Goal: Task Accomplishment & Management: Use online tool/utility

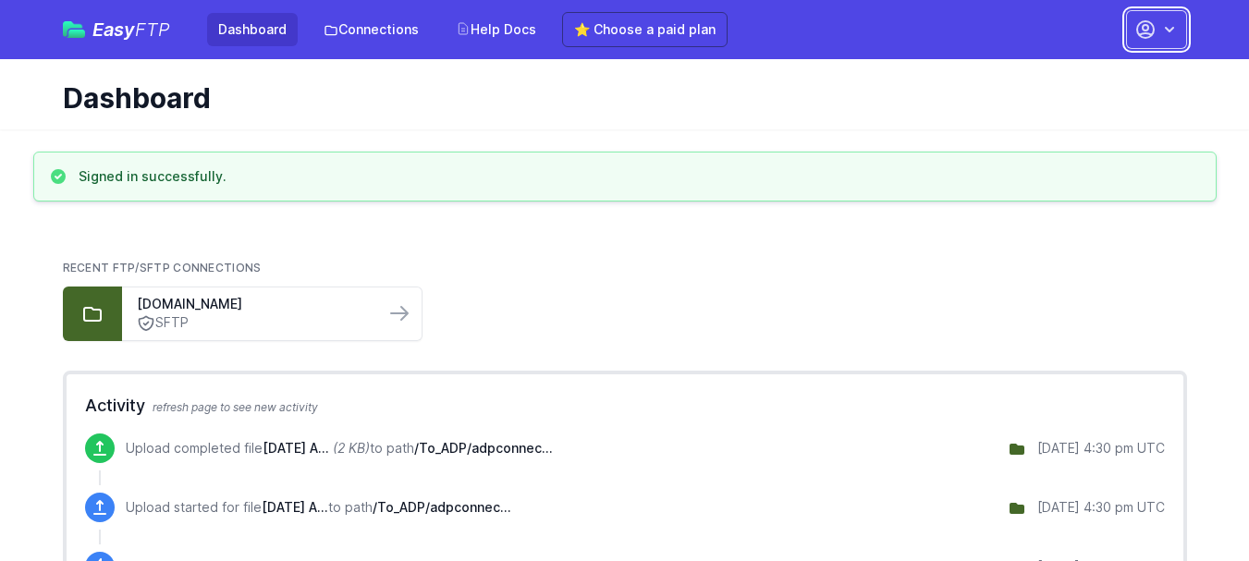
click at [1172, 31] on icon "button" at bounding box center [1169, 29] width 18 height 18
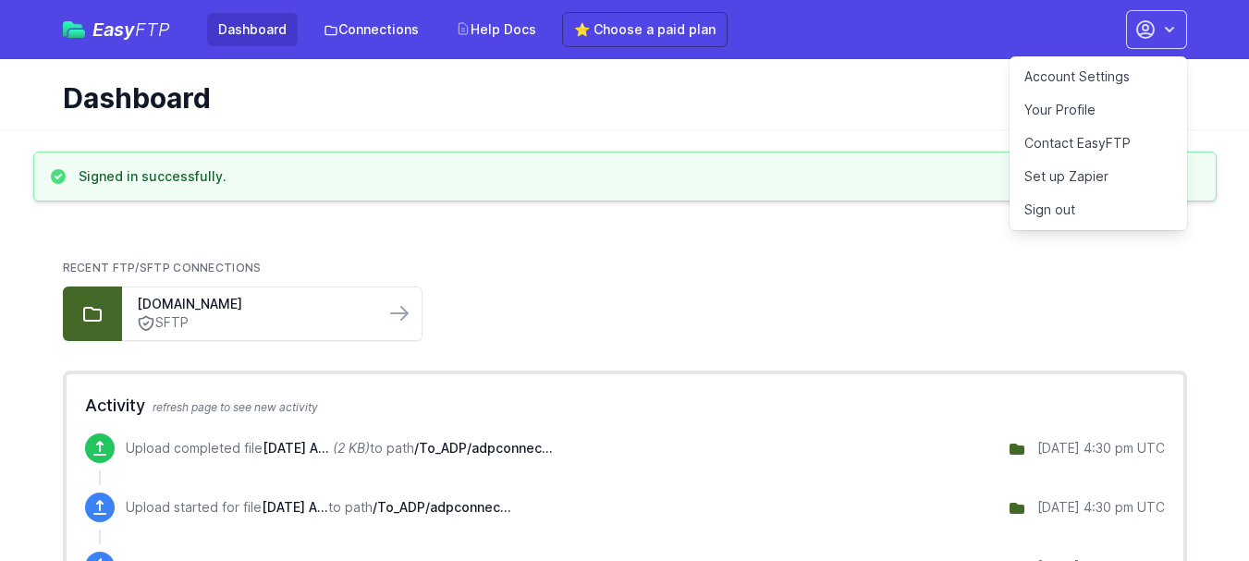
click at [875, 83] on h1 "Dashboard" at bounding box center [618, 97] width 1110 height 33
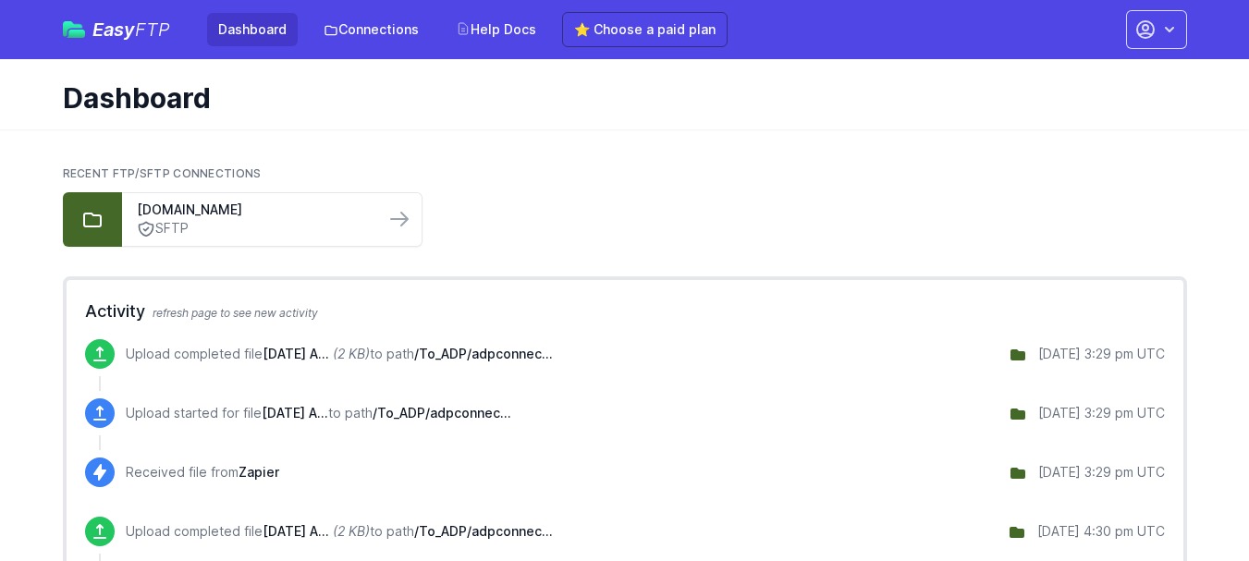
click at [122, 29] on span "Easy FTP" at bounding box center [131, 29] width 78 height 18
click at [405, 223] on icon at bounding box center [399, 219] width 22 height 22
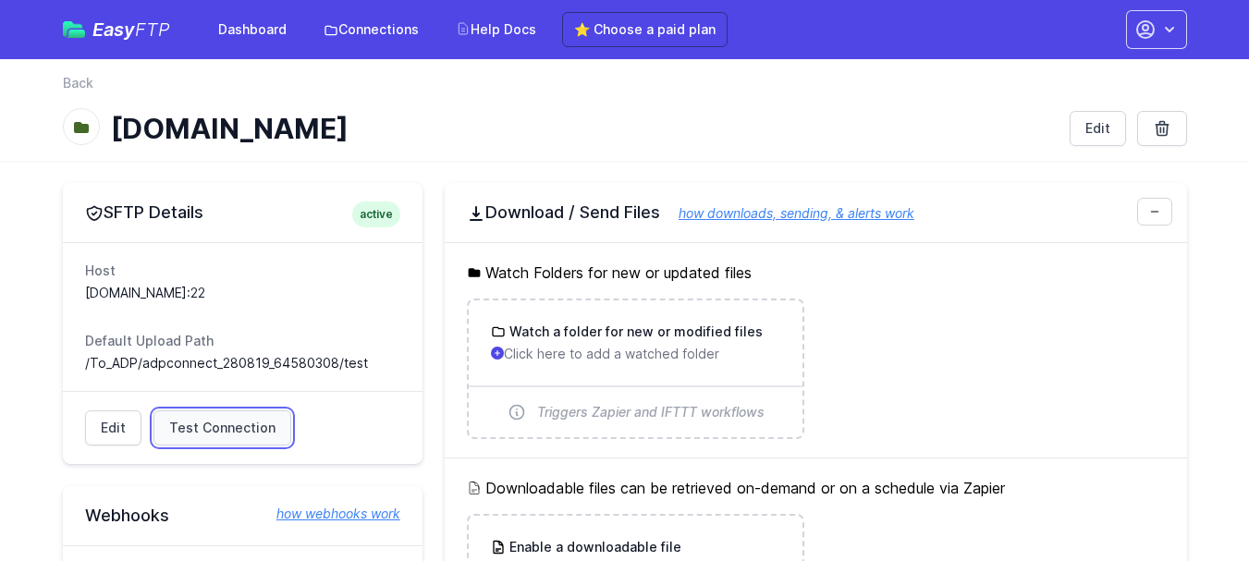
click at [244, 431] on span "Test Connection" at bounding box center [222, 428] width 106 height 18
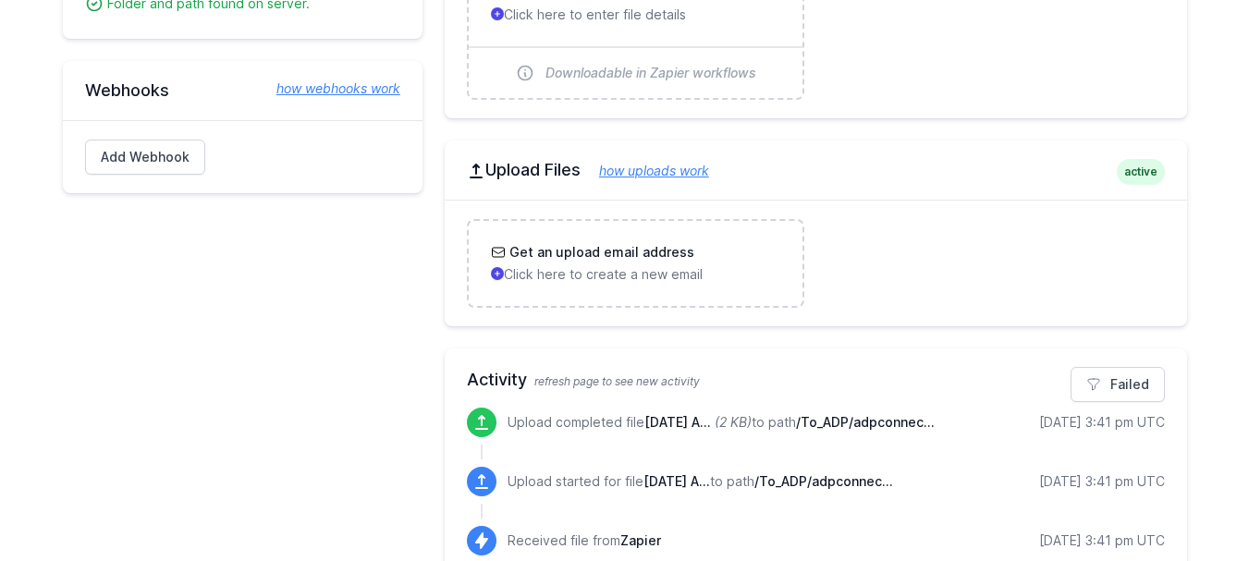
scroll to position [647, 0]
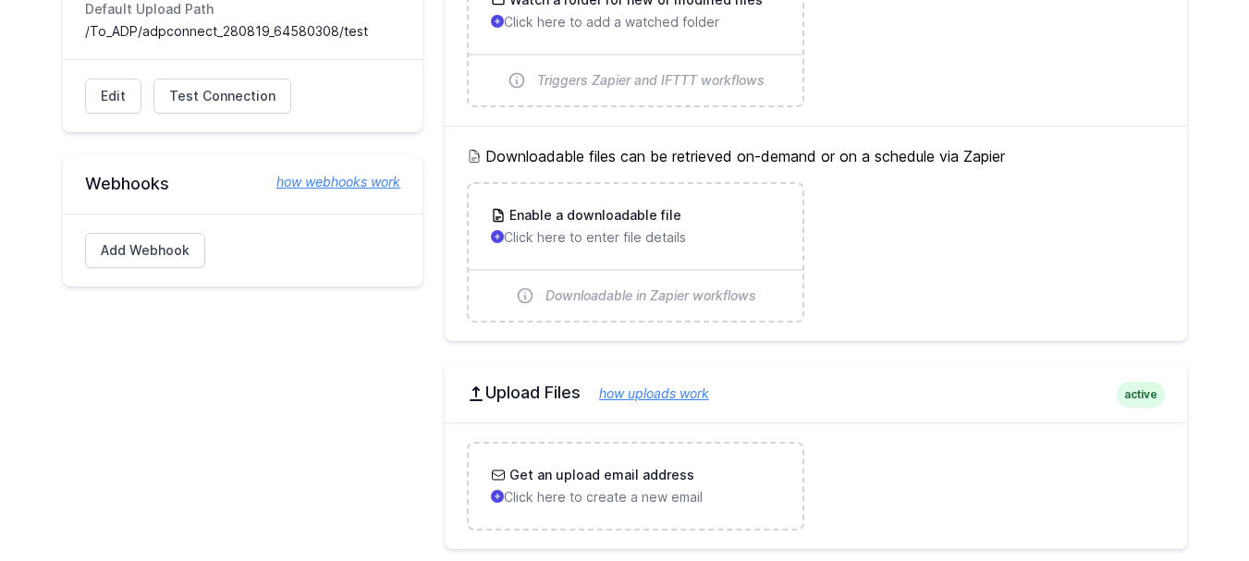
scroll to position [55, 0]
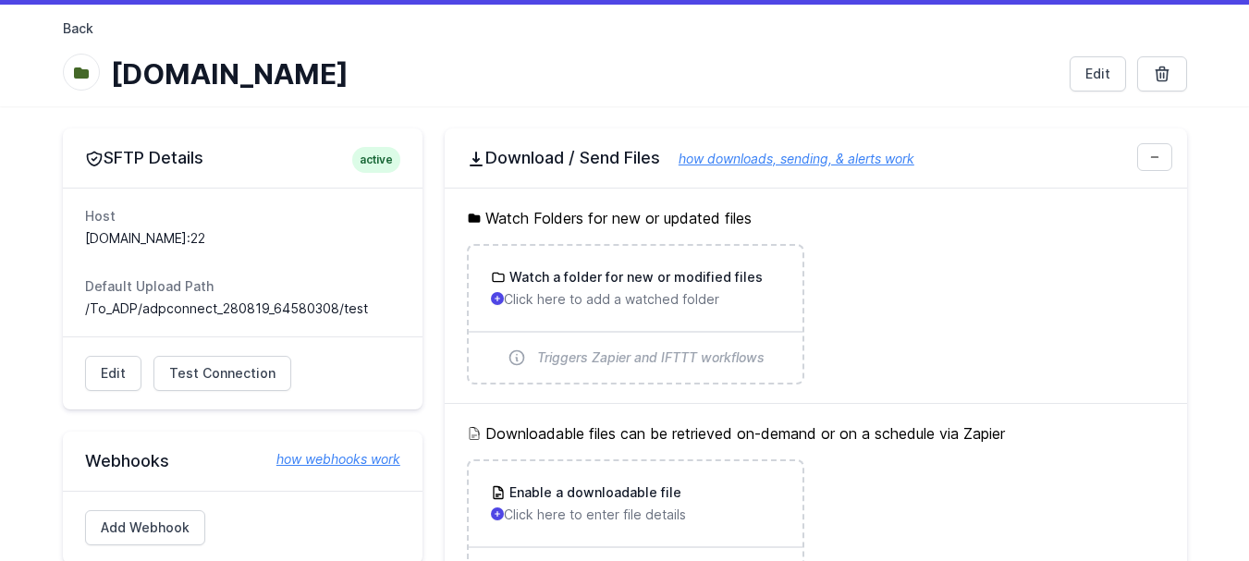
click at [82, 32] on link "Back" at bounding box center [78, 28] width 31 height 18
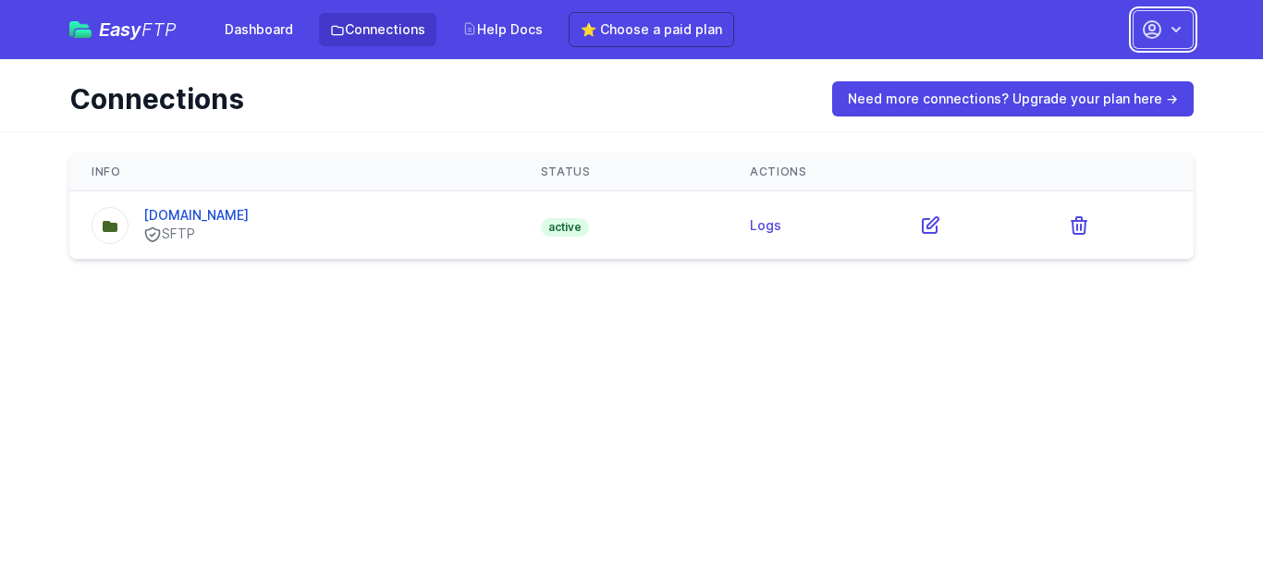
click at [1182, 29] on icon "button" at bounding box center [1176, 29] width 18 height 18
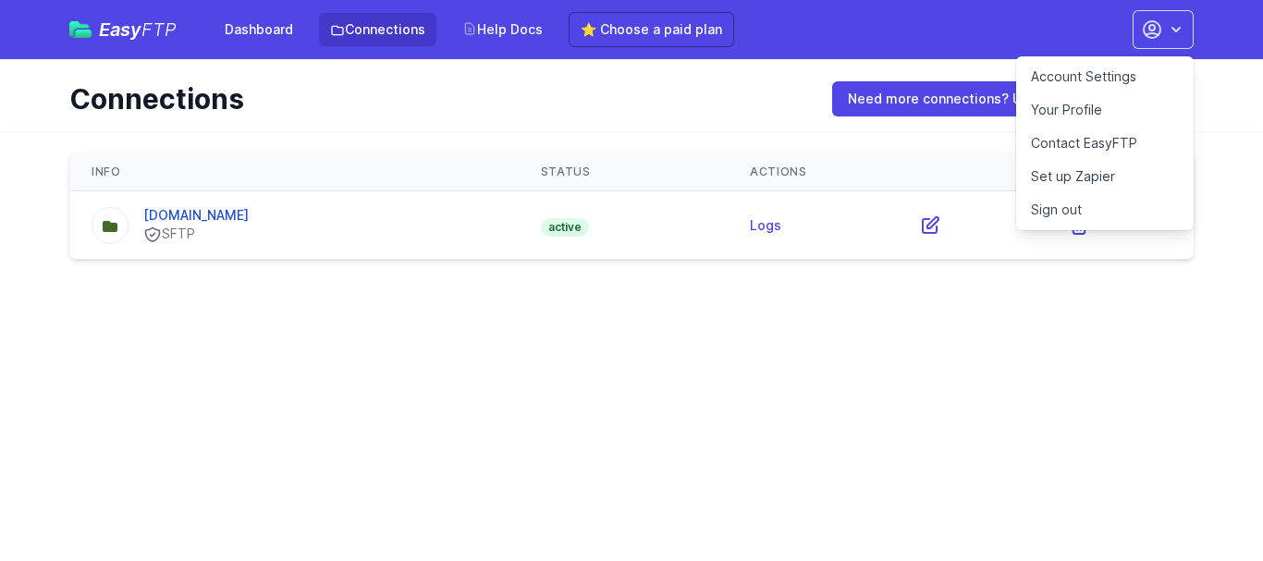
click at [1063, 79] on link "Account Settings" at bounding box center [1105, 76] width 178 height 33
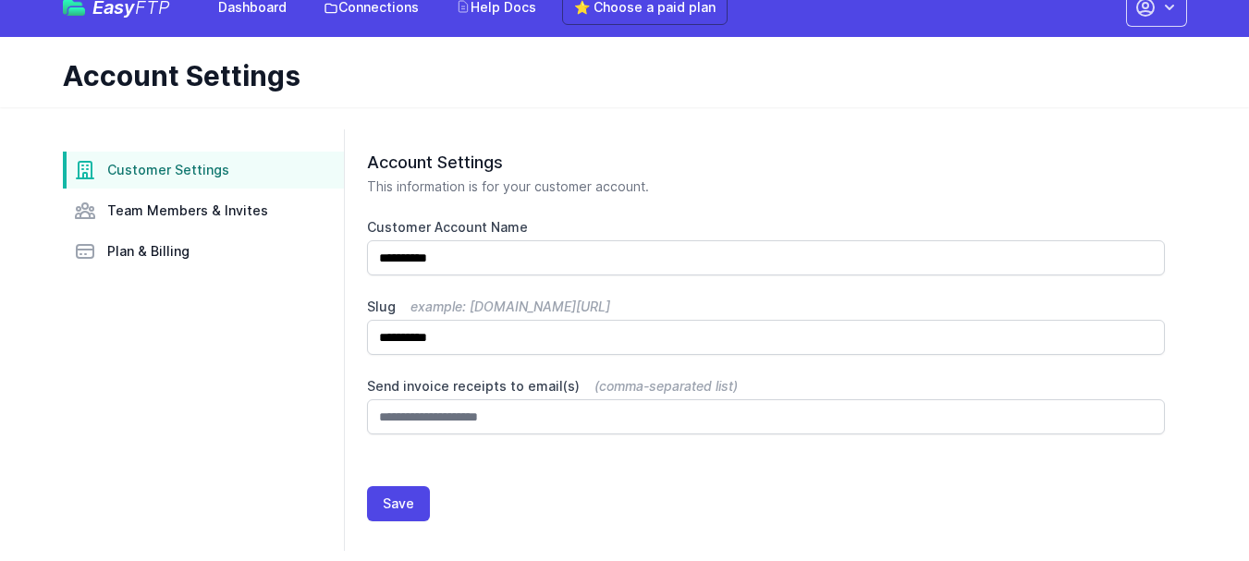
scroll to position [34, 0]
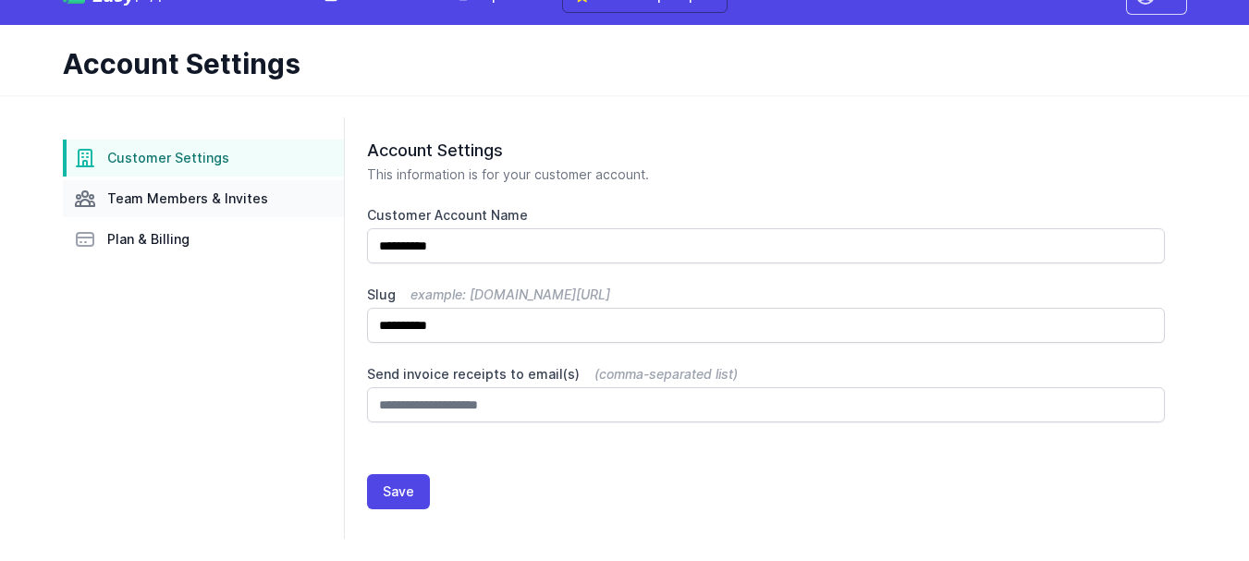
click at [189, 199] on span "Team Members & Invites" at bounding box center [187, 199] width 161 height 18
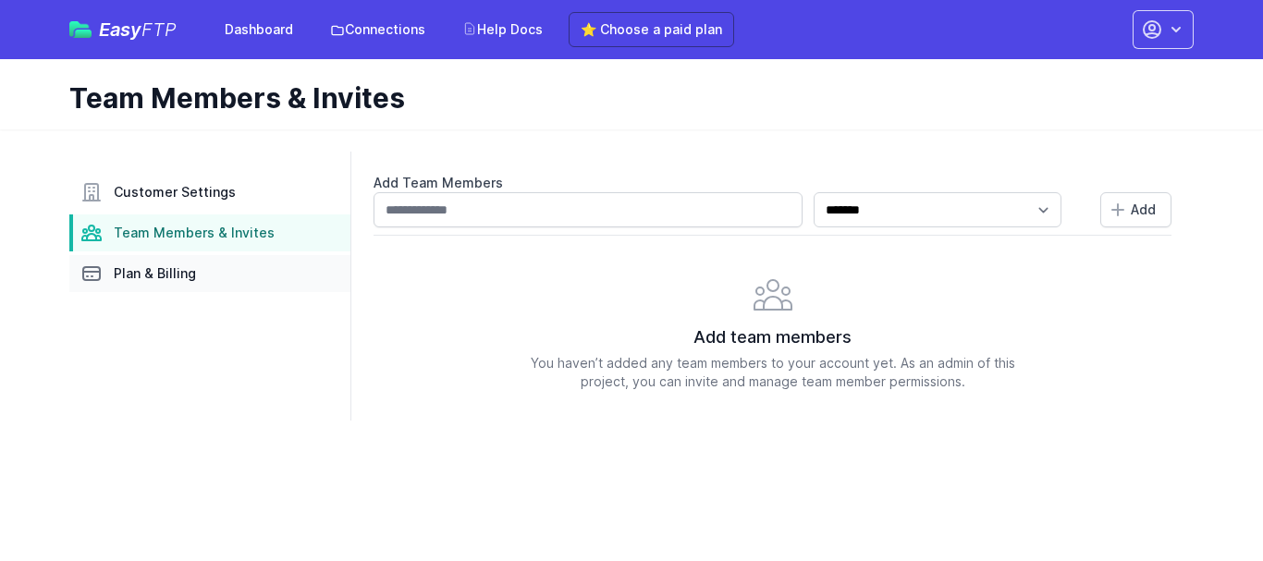
click at [167, 273] on span "Plan & Billing" at bounding box center [155, 273] width 82 height 18
click at [234, 36] on link "Dashboard" at bounding box center [259, 29] width 91 height 33
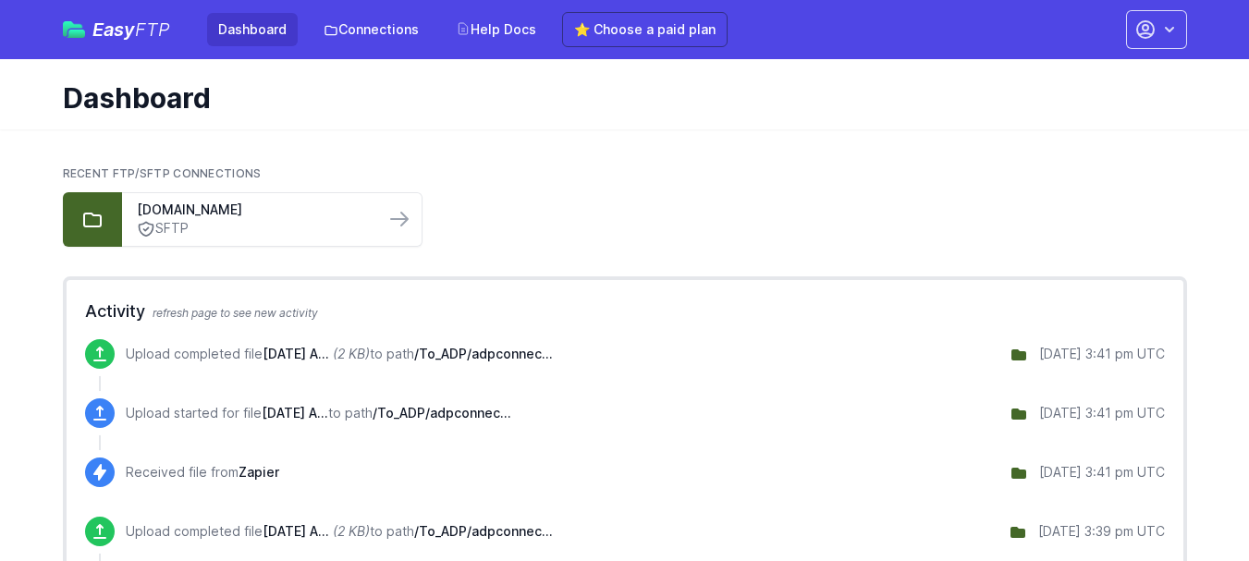
click at [129, 29] on span "Easy FTP" at bounding box center [131, 29] width 78 height 18
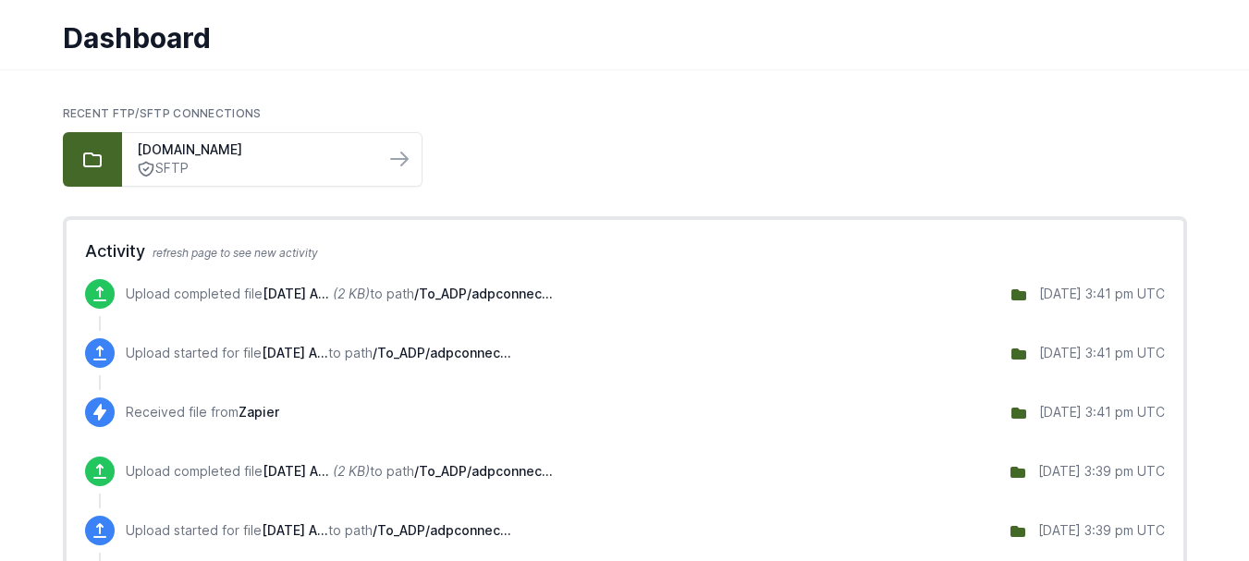
scroll to position [92, 0]
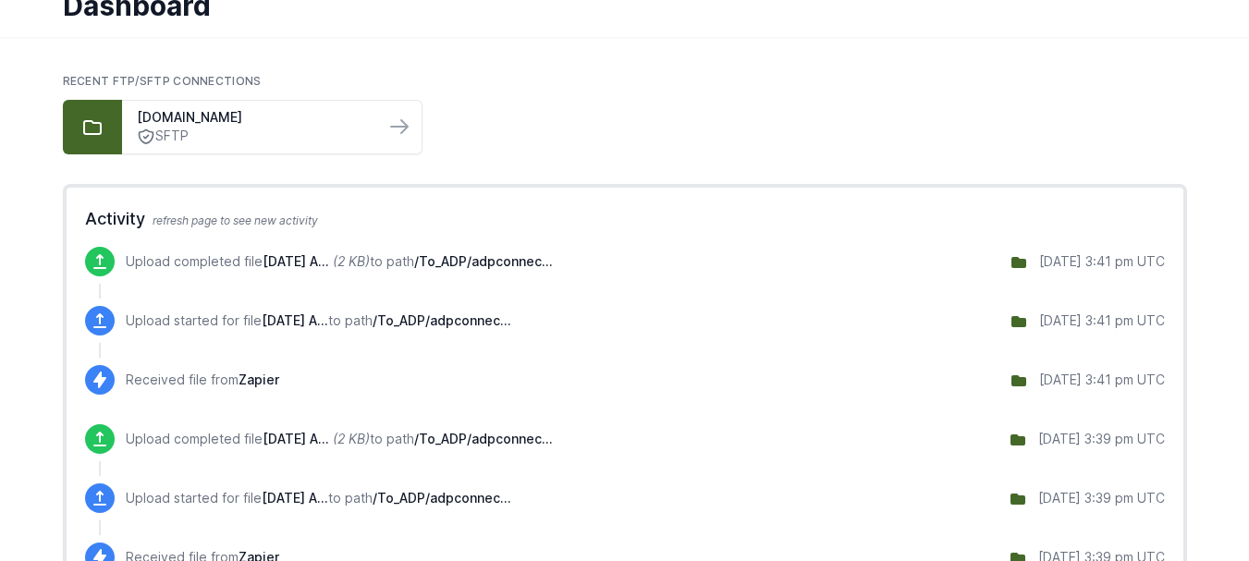
click at [1039, 263] on div "[DATE] 3:41 pm UTC" at bounding box center [1102, 261] width 126 height 18
click at [1012, 265] on icon at bounding box center [1019, 262] width 15 height 11
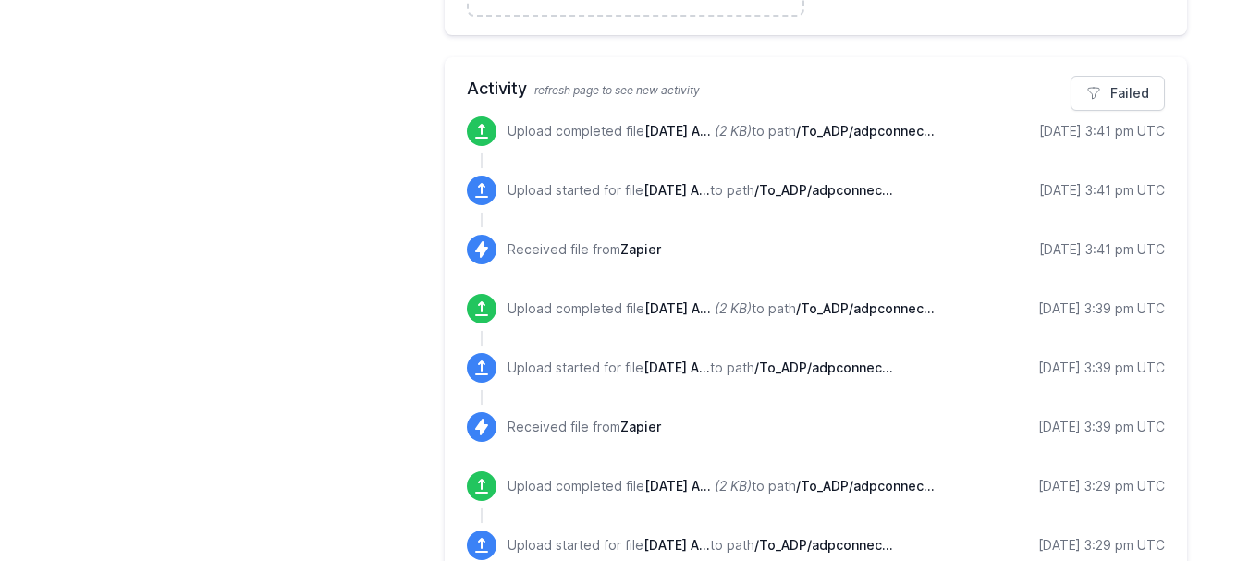
scroll to position [740, 0]
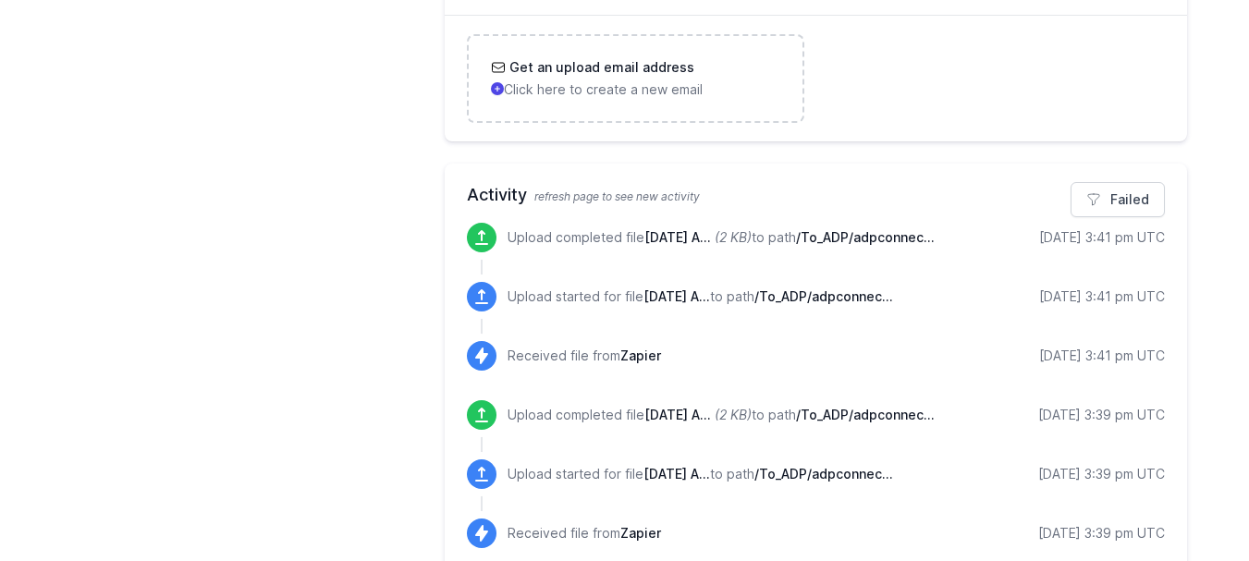
click at [482, 239] on icon at bounding box center [481, 237] width 13 height 15
click at [577, 239] on p "Upload completed file [DATE] A... (2 KB) to path /To_ADP/adpconnec..." at bounding box center [721, 237] width 427 height 18
click at [796, 245] on span "/To_ADP/adpconnec..." at bounding box center [865, 237] width 139 height 16
click at [806, 241] on p "Upload completed file [DATE] A... (2 KB) to path /To_ADP/adpconnec..." at bounding box center [721, 237] width 427 height 18
click at [1060, 235] on div "[DATE] 3:41 pm UTC" at bounding box center [1102, 237] width 126 height 18
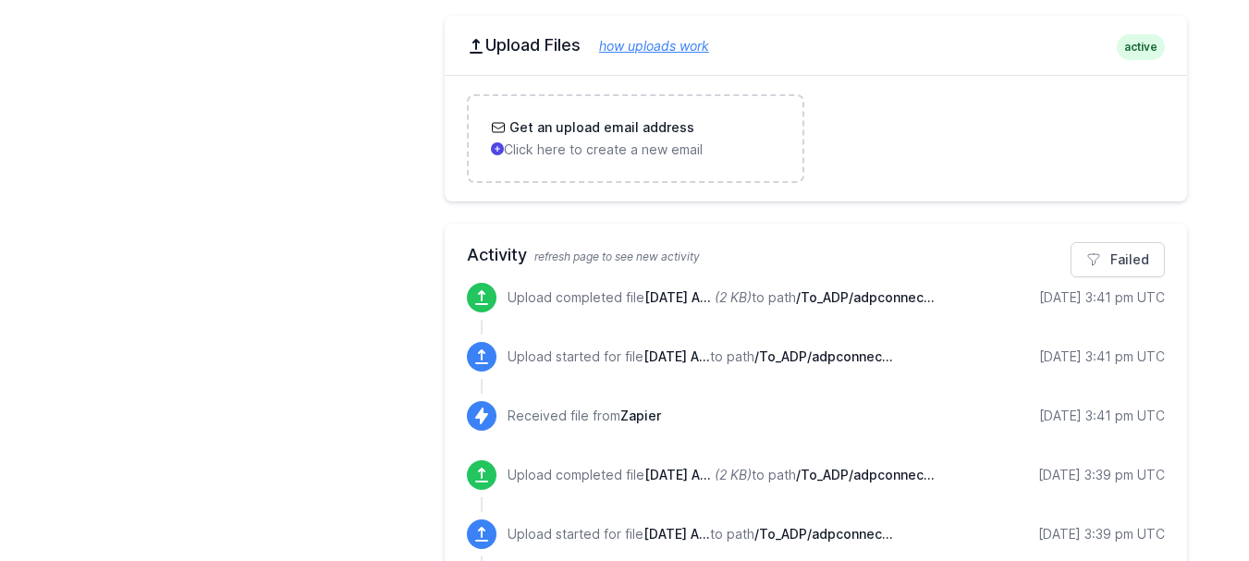
scroll to position [647, 0]
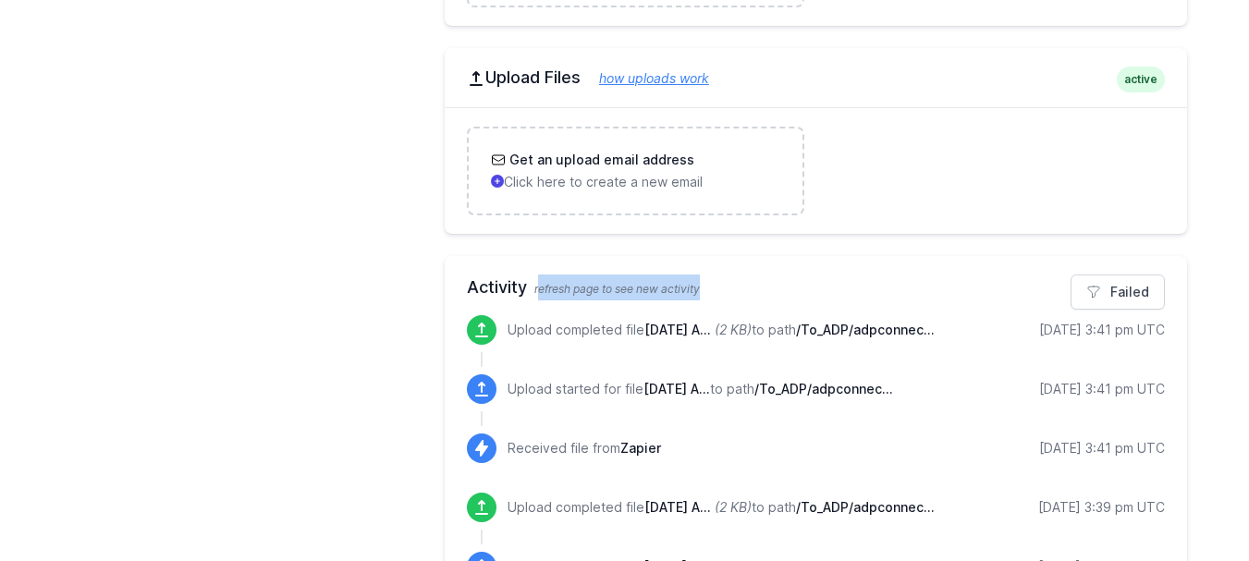
drag, startPoint x: 542, startPoint y: 287, endPoint x: 720, endPoint y: 284, distance: 178.5
click at [720, 284] on h2 "Activity refresh page to see new activity" at bounding box center [816, 288] width 698 height 26
click at [679, 78] on link "how uploads work" at bounding box center [645, 78] width 129 height 16
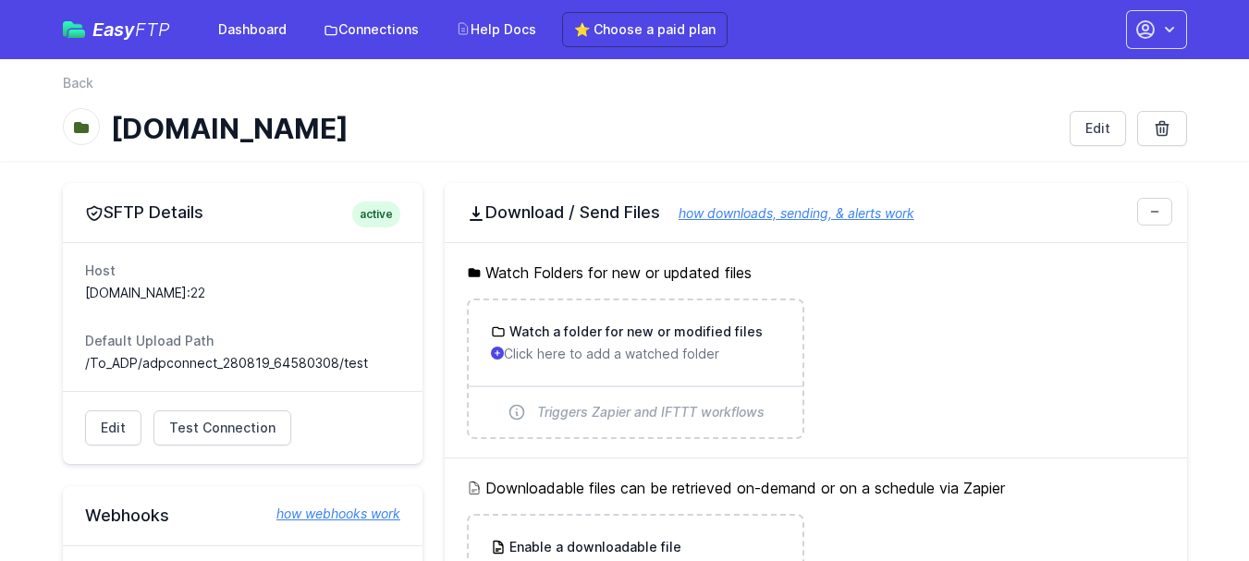
scroll to position [647, 0]
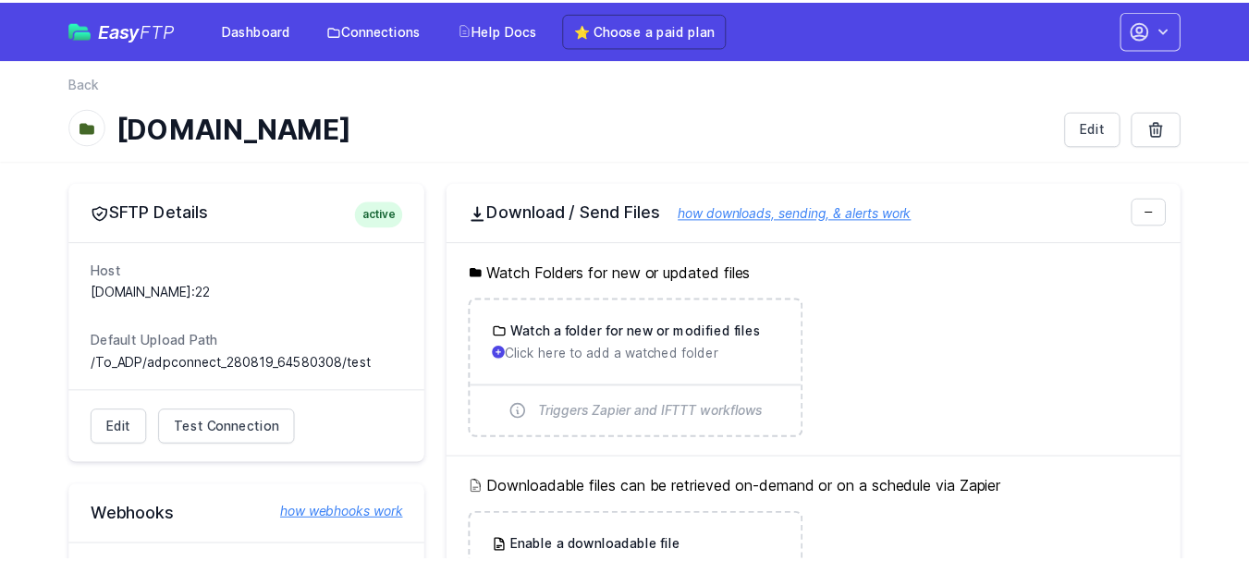
scroll to position [647, 0]
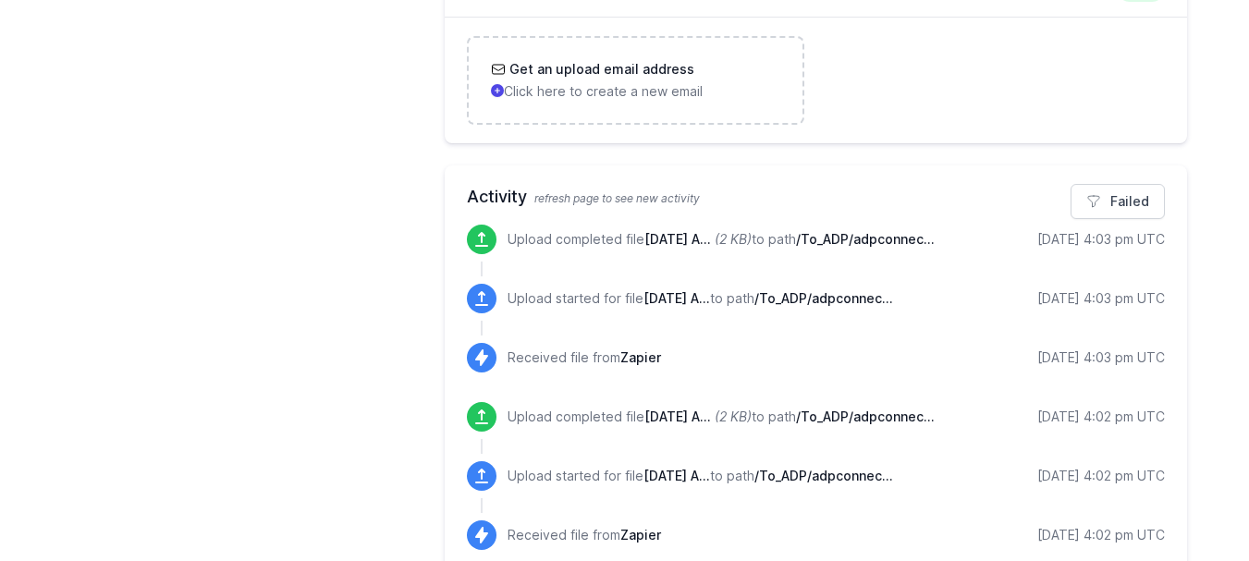
scroll to position [740, 0]
